Goal: Information Seeking & Learning: Compare options

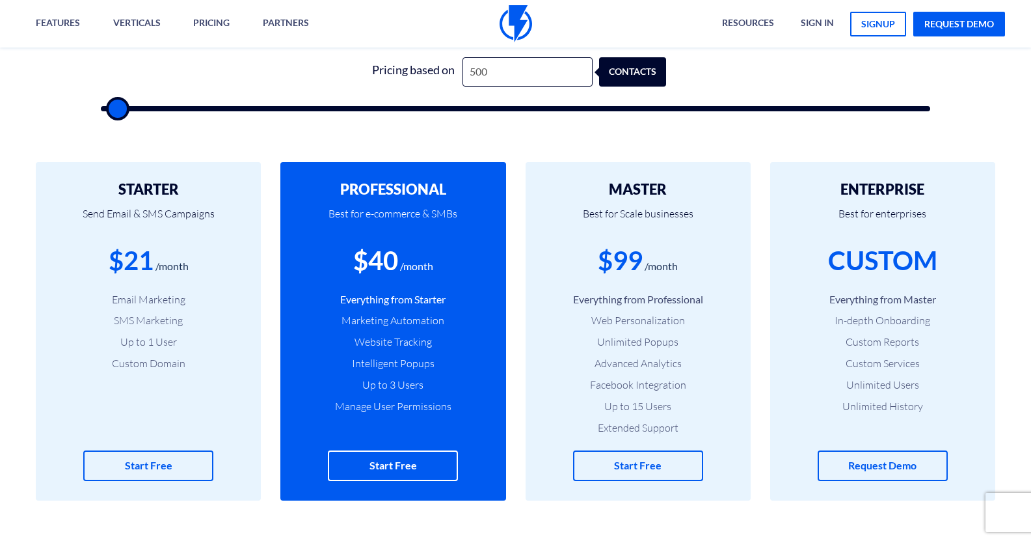
scroll to position [195, 0]
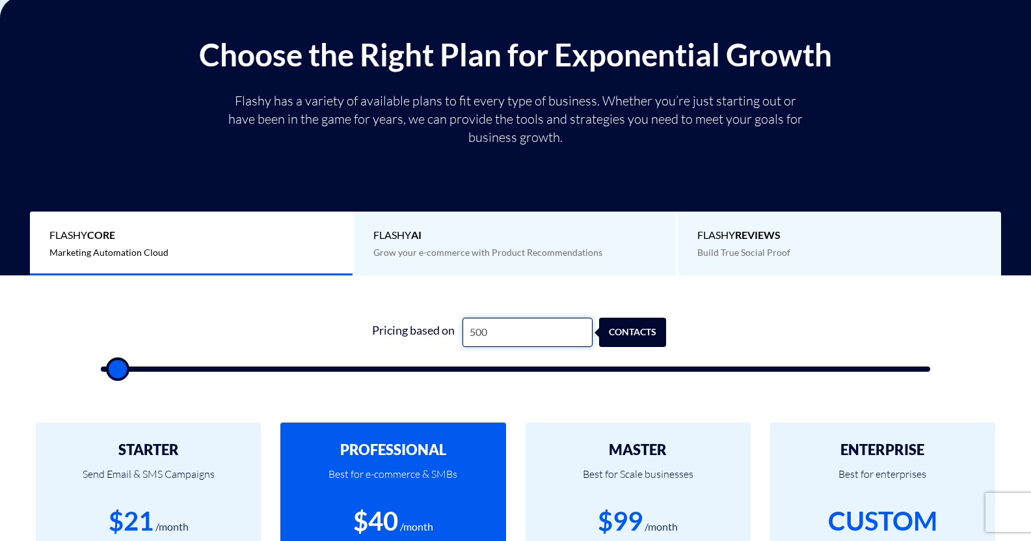
drag, startPoint x: 533, startPoint y: 325, endPoint x: 461, endPoint y: 333, distance: 72.6
click at [462, 333] on input "500" at bounding box center [527, 331] width 130 height 29
type input "7"
type input "500"
type input "70"
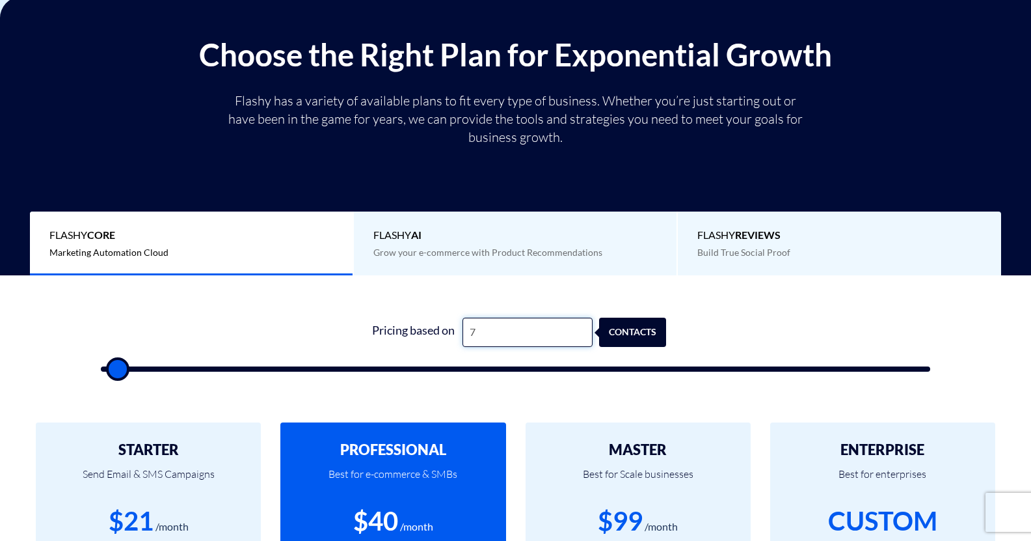
type input "500"
type input "700"
type input "500"
type input "7,000"
type input "7000"
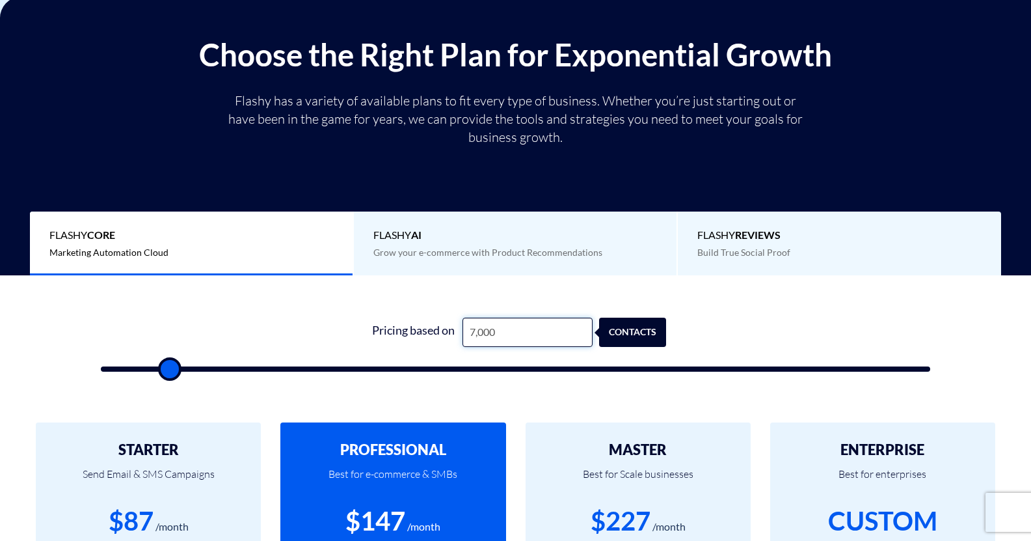
type input "7,000"
click at [750, 330] on form "0 Pricing based on 7,000 contacts" at bounding box center [516, 344] width 830 height 54
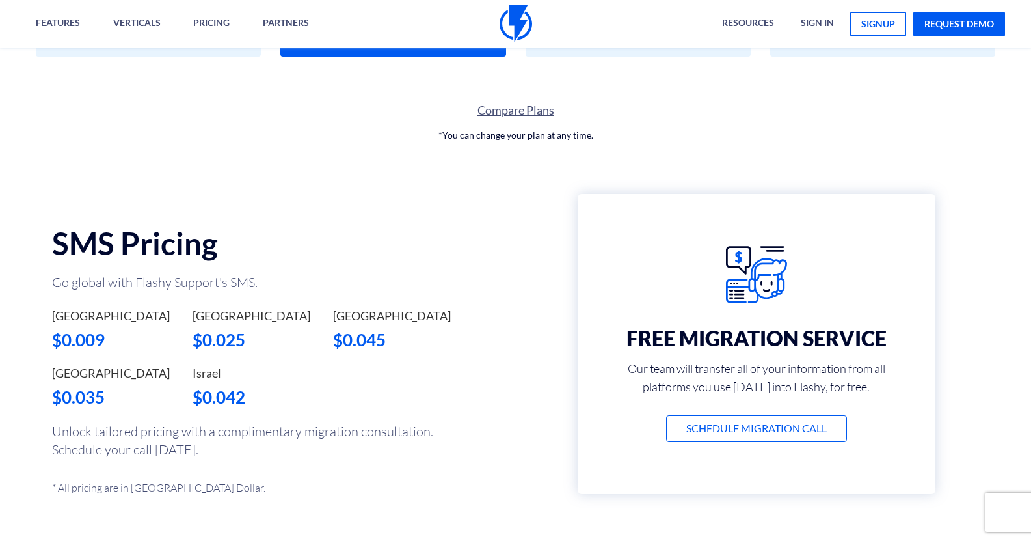
scroll to position [911, 0]
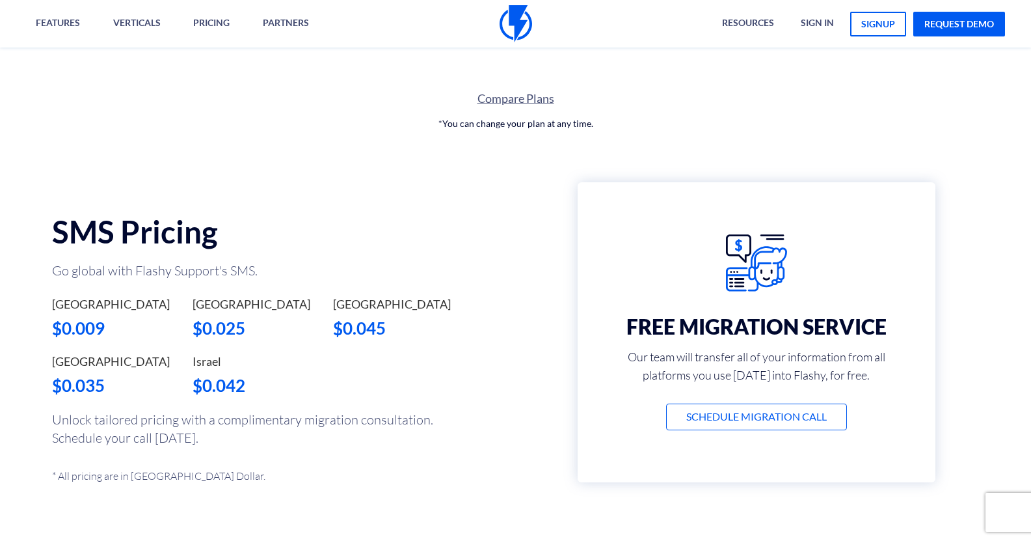
click at [515, 96] on link "Compare Plans" at bounding box center [515, 98] width 1031 height 17
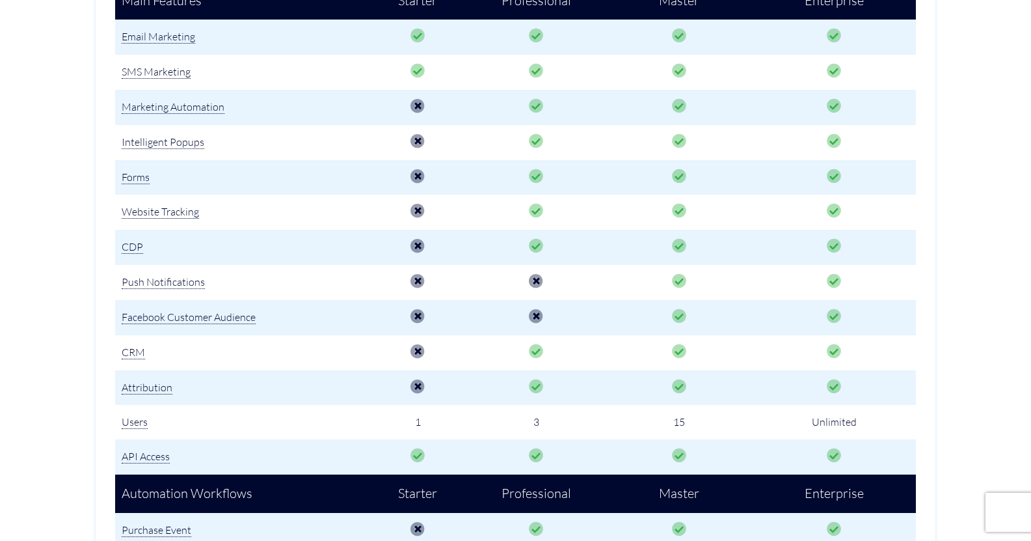
scroll to position [195, 0]
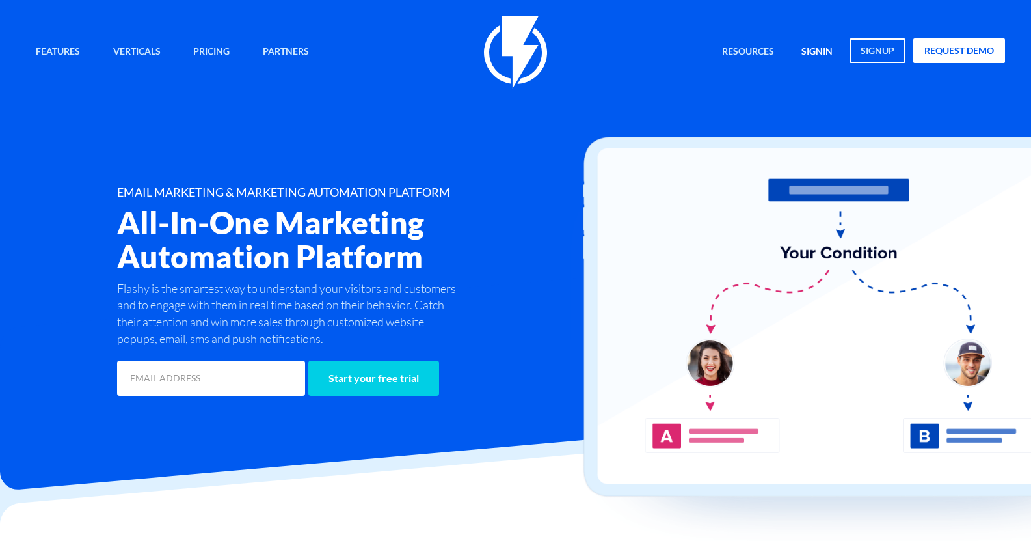
click at [825, 57] on link "signin" at bounding box center [817, 52] width 51 height 28
